Goal: Information Seeking & Learning: Check status

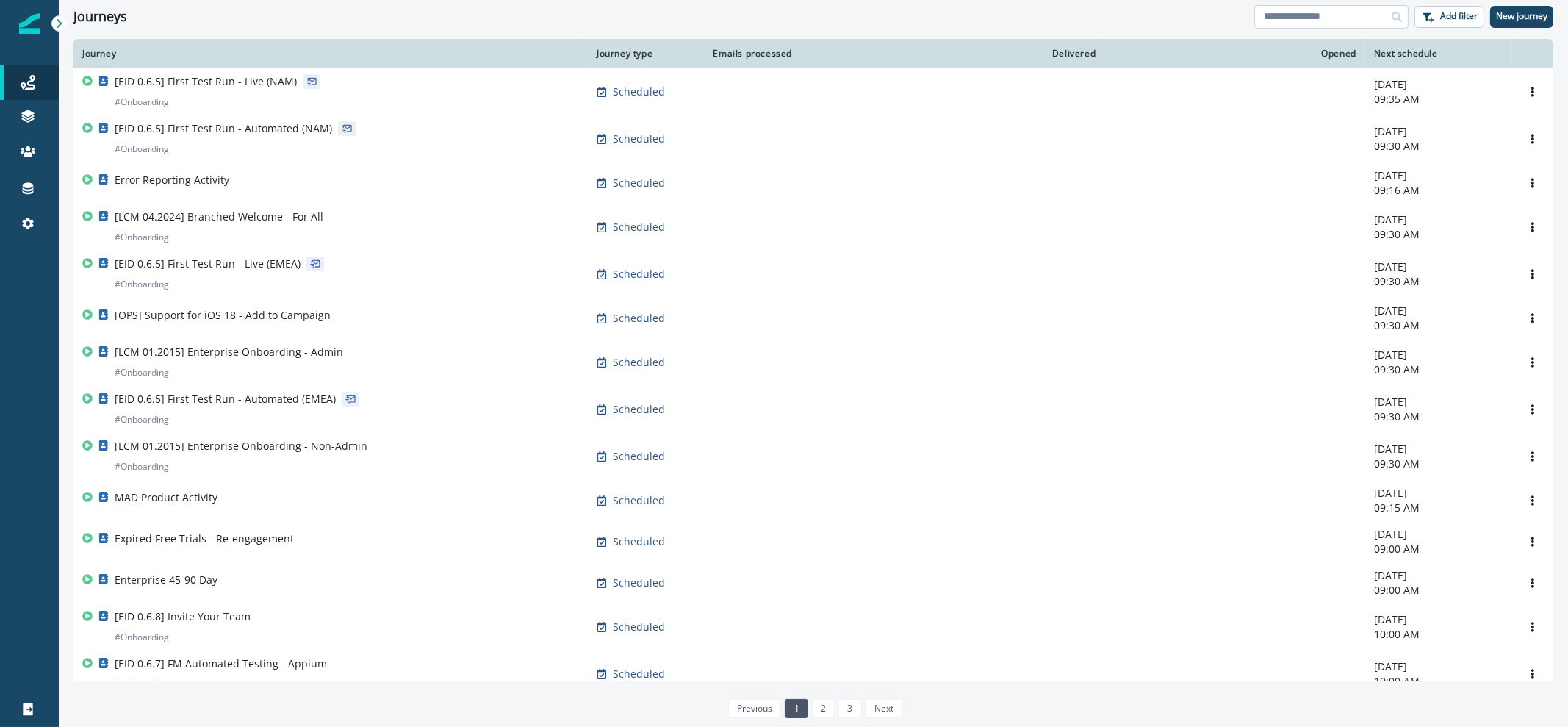
click at [1317, 18] on input at bounding box center [1331, 17] width 154 height 24
type input "**********"
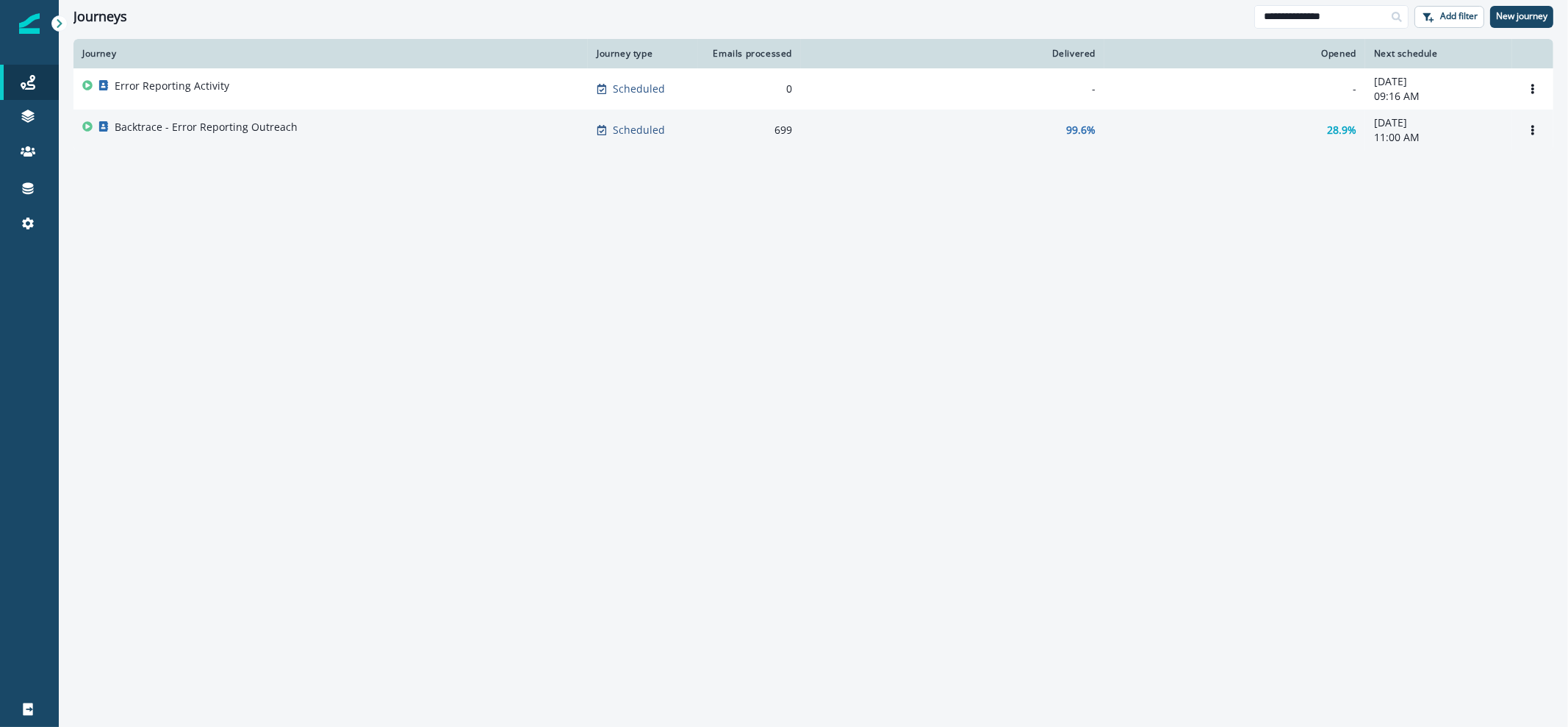
click at [373, 138] on div "Backtrace - Error Reporting Outreach" at bounding box center [331, 130] width 497 height 21
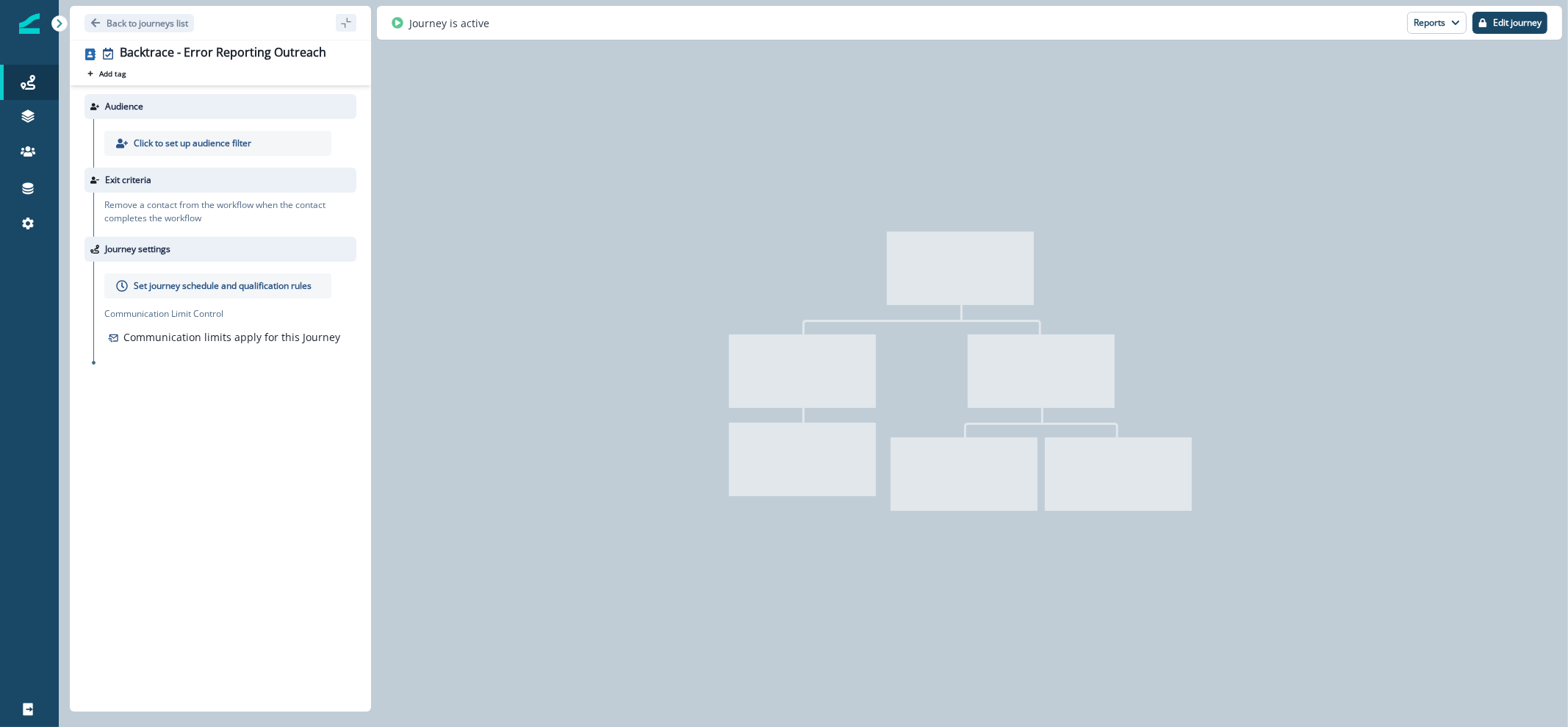
type input "**********"
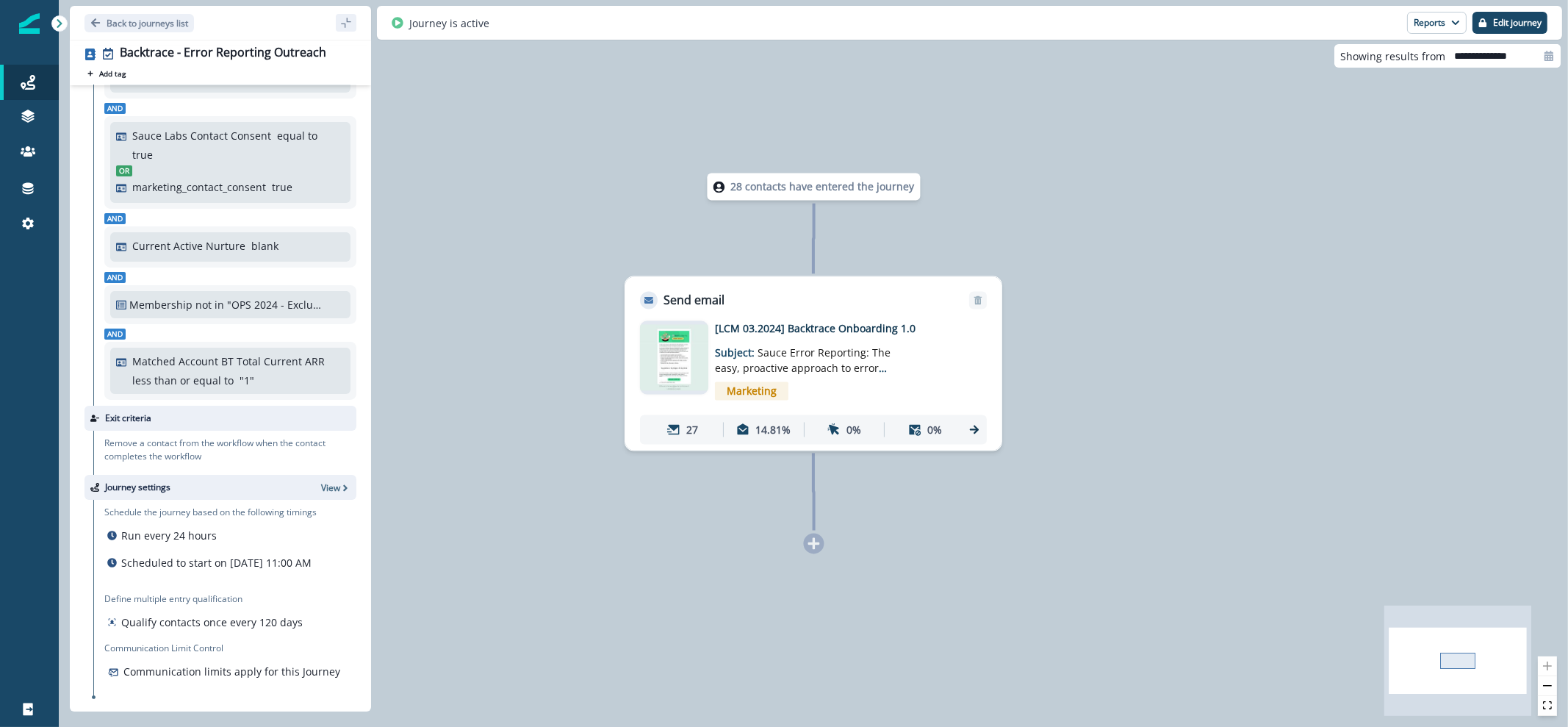
scroll to position [34, 0]
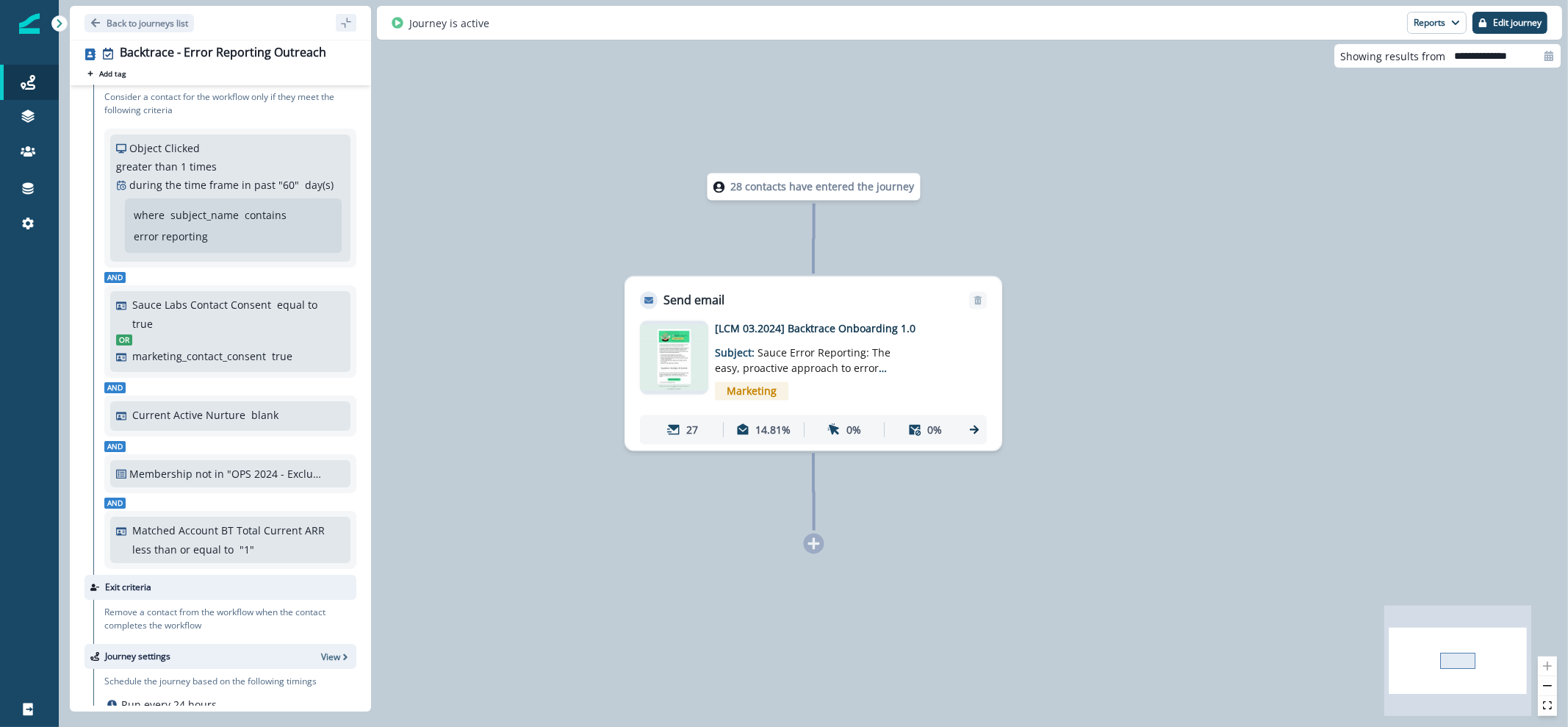
click at [640, 351] on img at bounding box center [674, 358] width 68 height 65
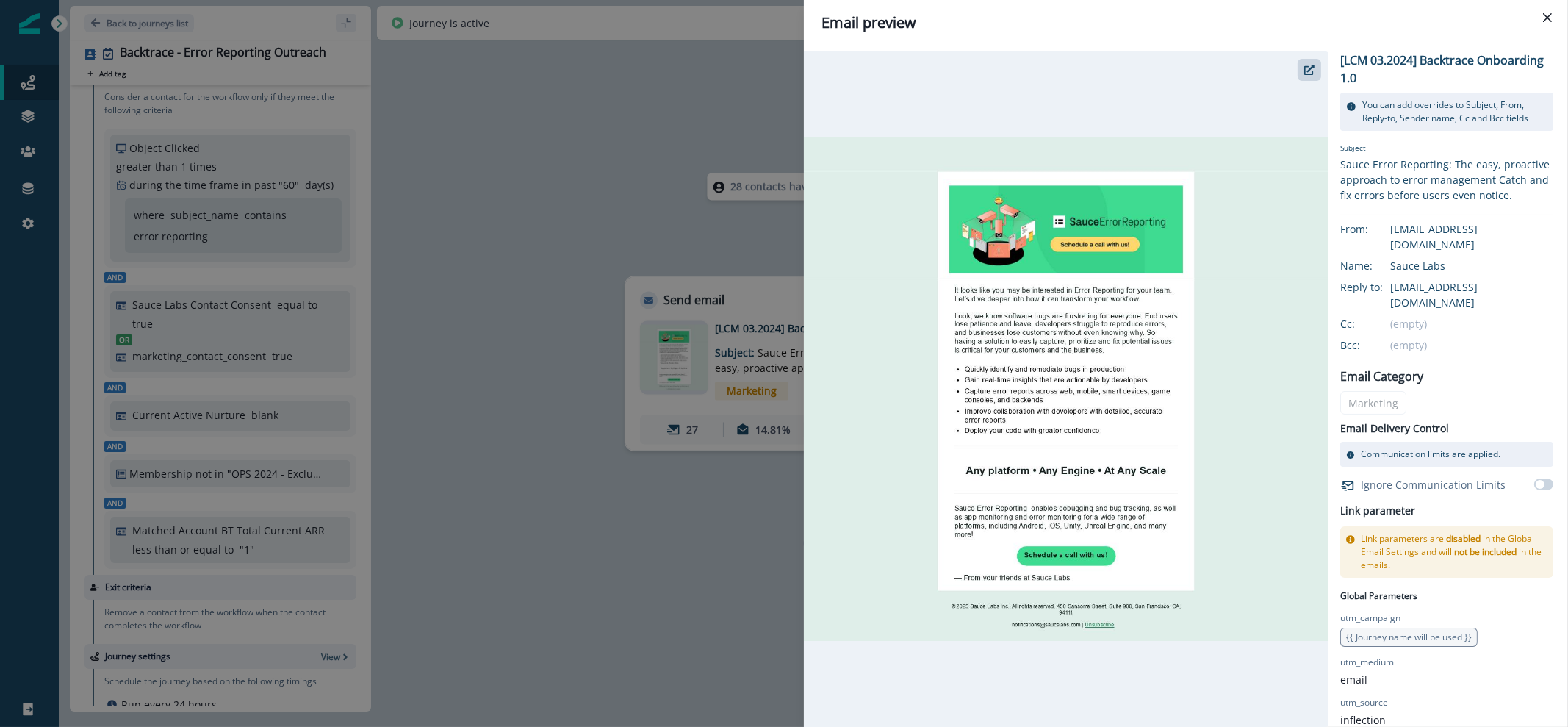
click at [613, 343] on div "Email preview [LCM 03.2024] Backtrace Onboarding 1.0 You can add overrides to S…" at bounding box center [784, 363] width 1568 height 727
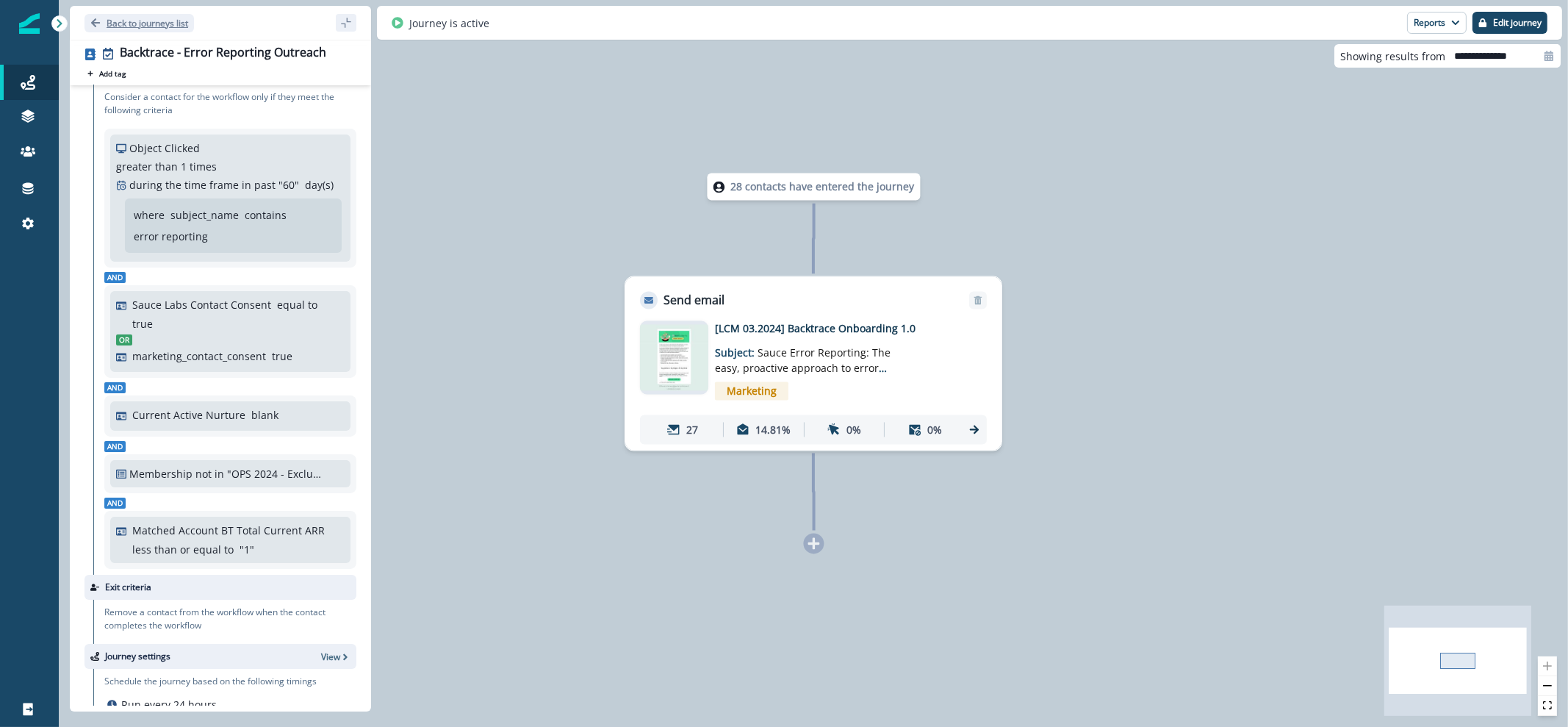
click at [129, 28] on p "Back to journeys list" at bounding box center [147, 23] width 82 height 13
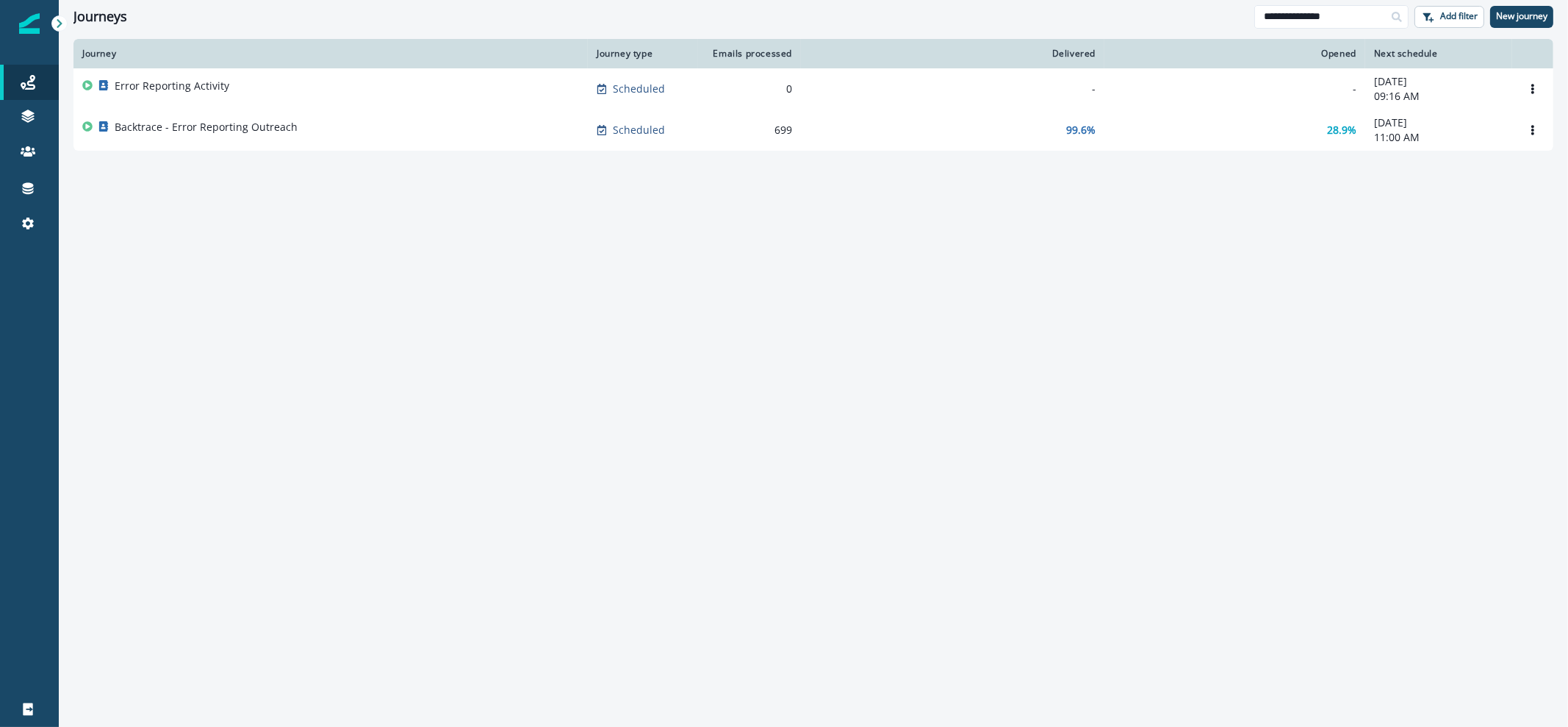
click at [16, 21] on div "Journeys Emails Tokens Static lists Outbound webhooks Forms Inbound webhooks Sa…" at bounding box center [29, 363] width 59 height 727
click at [37, 31] on img at bounding box center [30, 24] width 21 height 21
click at [1398, 14] on icon at bounding box center [1397, 17] width 10 height 10
